Goal: Find specific page/section: Find specific page/section

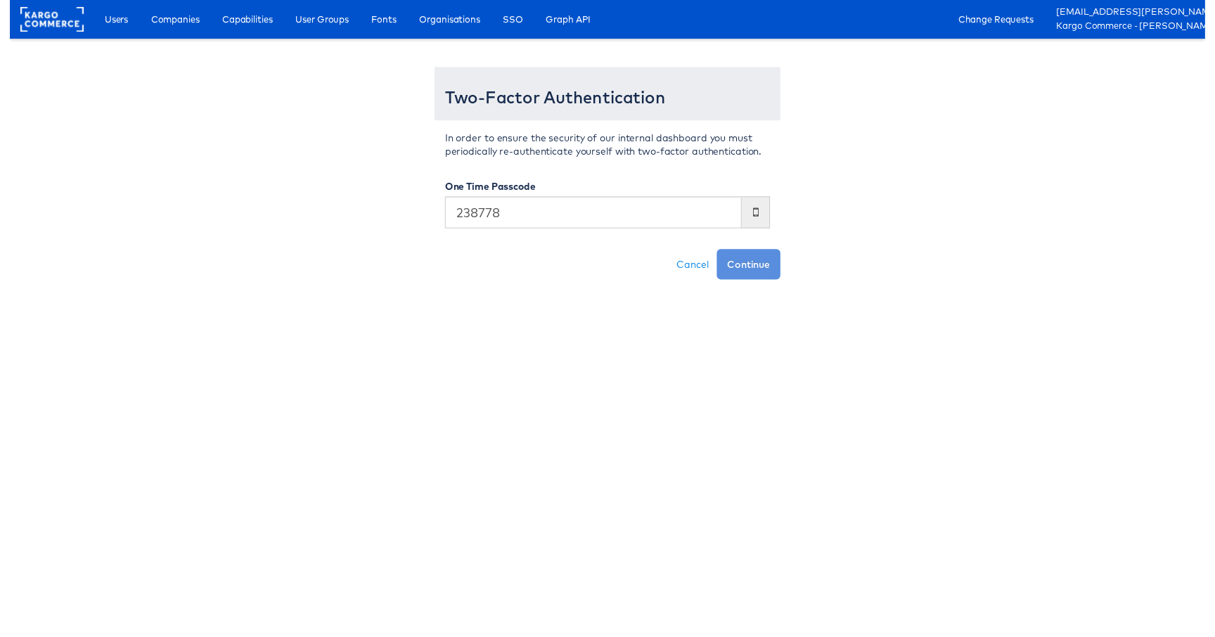
type input "238778"
click at [719, 253] on button "Continue" at bounding box center [751, 268] width 65 height 31
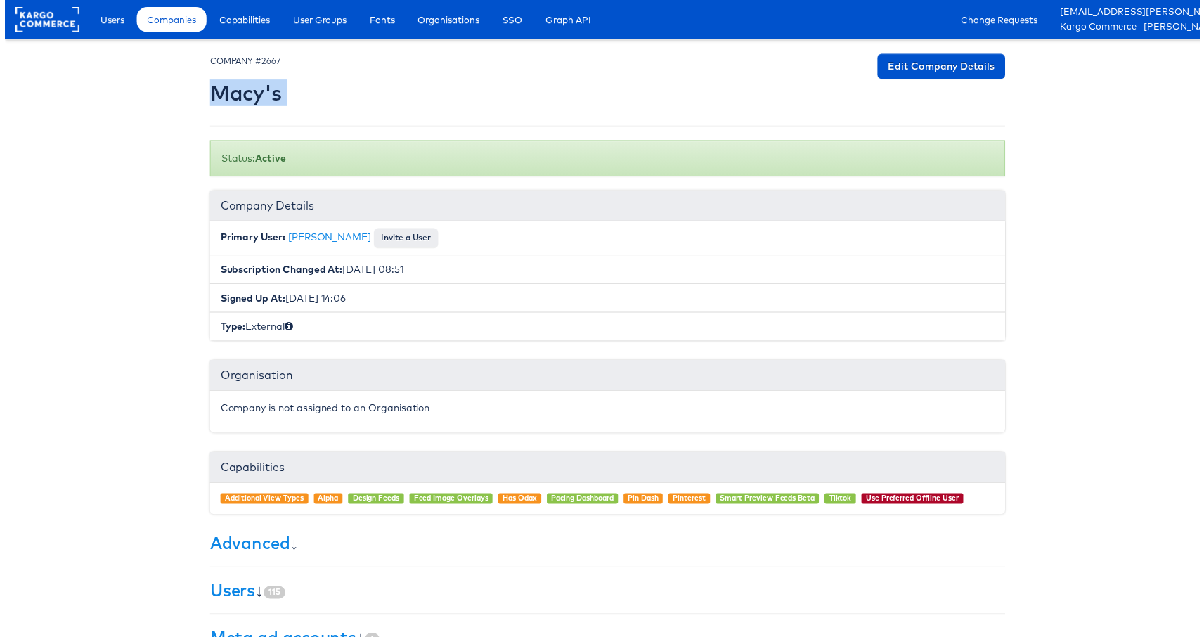
drag, startPoint x: 207, startPoint y: 90, endPoint x: 281, endPoint y: 98, distance: 74.9
click at [285, 98] on div "COMPANY #2667 [PERSON_NAME] Edit Company Details" at bounding box center [608, 83] width 802 height 58
copy div "Macy's Edit Company Details"
